Goal: Check status

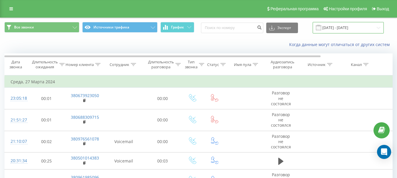
click at [349, 28] on input "27.03.2024 - 27.03.2024" at bounding box center [347, 27] width 71 height 11
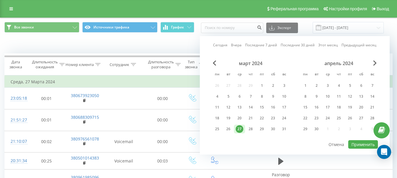
click at [222, 45] on link "Сегодня" at bounding box center [220, 45] width 14 height 6
click at [366, 144] on button "Применить" at bounding box center [363, 144] width 30 height 9
type input "[DATE] - [DATE]"
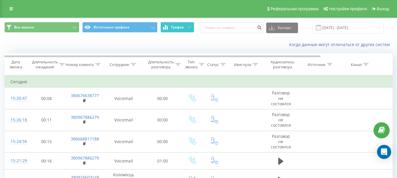
click at [178, 30] on button "График" at bounding box center [177, 27] width 34 height 11
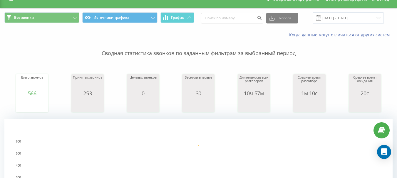
scroll to position [147, 0]
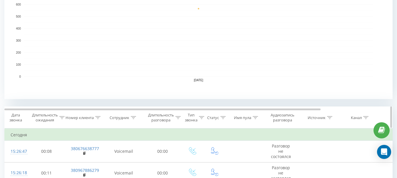
click at [125, 117] on div "Сотрудник" at bounding box center [120, 117] width 20 height 5
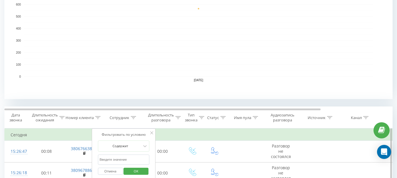
click at [120, 161] on input "text" at bounding box center [124, 160] width 52 height 10
type input "подус"
click at [139, 176] on div "Отмена OK" at bounding box center [124, 171] width 52 height 13
click at [138, 172] on span "OK" at bounding box center [136, 171] width 16 height 9
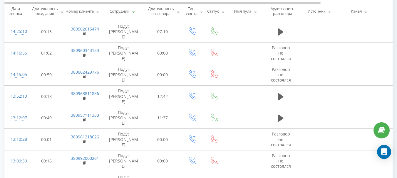
scroll to position [346, 0]
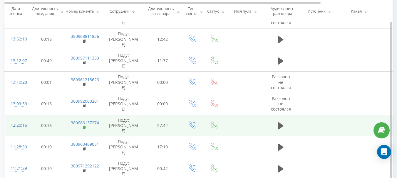
click at [83, 127] on rect at bounding box center [84, 128] width 2 height 3
